Goal: Find specific page/section

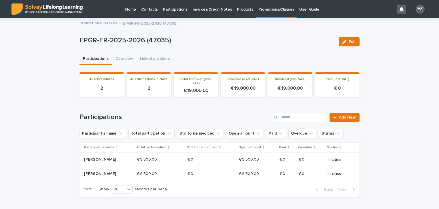
click at [264, 15] on link "Promotions/Classes" at bounding box center [276, 8] width 41 height 17
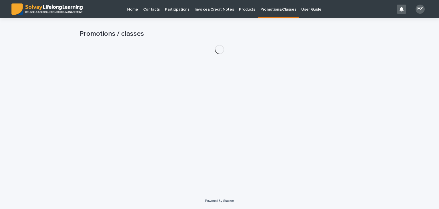
click at [264, 15] on link "Promotions/Classes" at bounding box center [278, 8] width 41 height 17
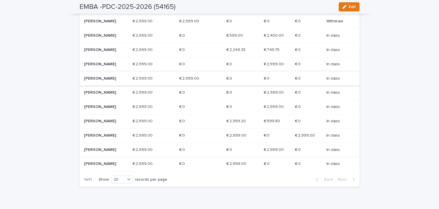
scroll to position [194, 0]
click at [102, 138] on p "[PERSON_NAME]" at bounding box center [104, 136] width 41 height 5
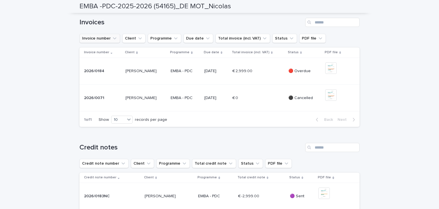
scroll to position [193, 0]
